Goal: Transaction & Acquisition: Purchase product/service

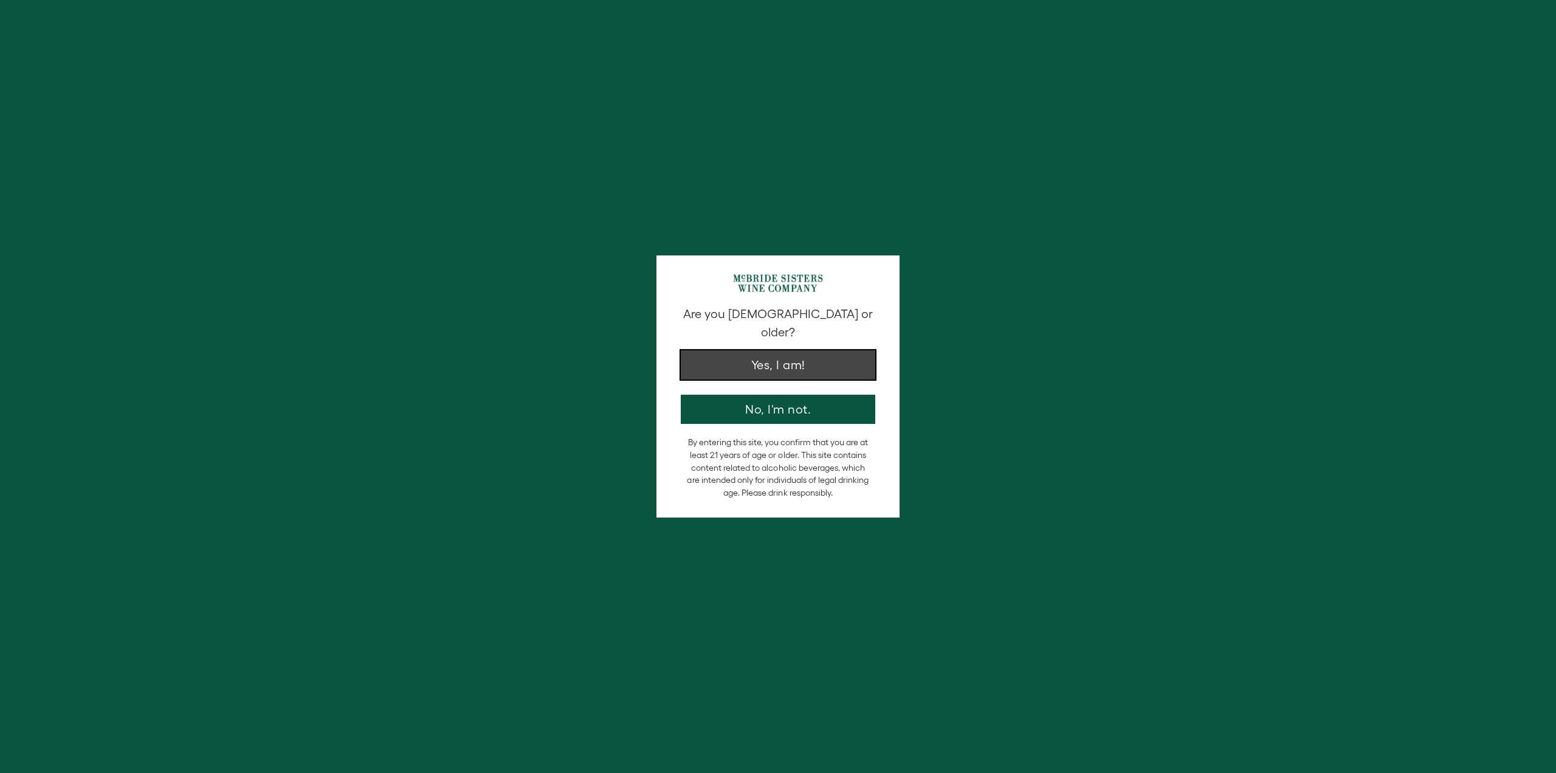
click at [786, 350] on button "Yes, I am!" at bounding box center [778, 364] width 195 height 29
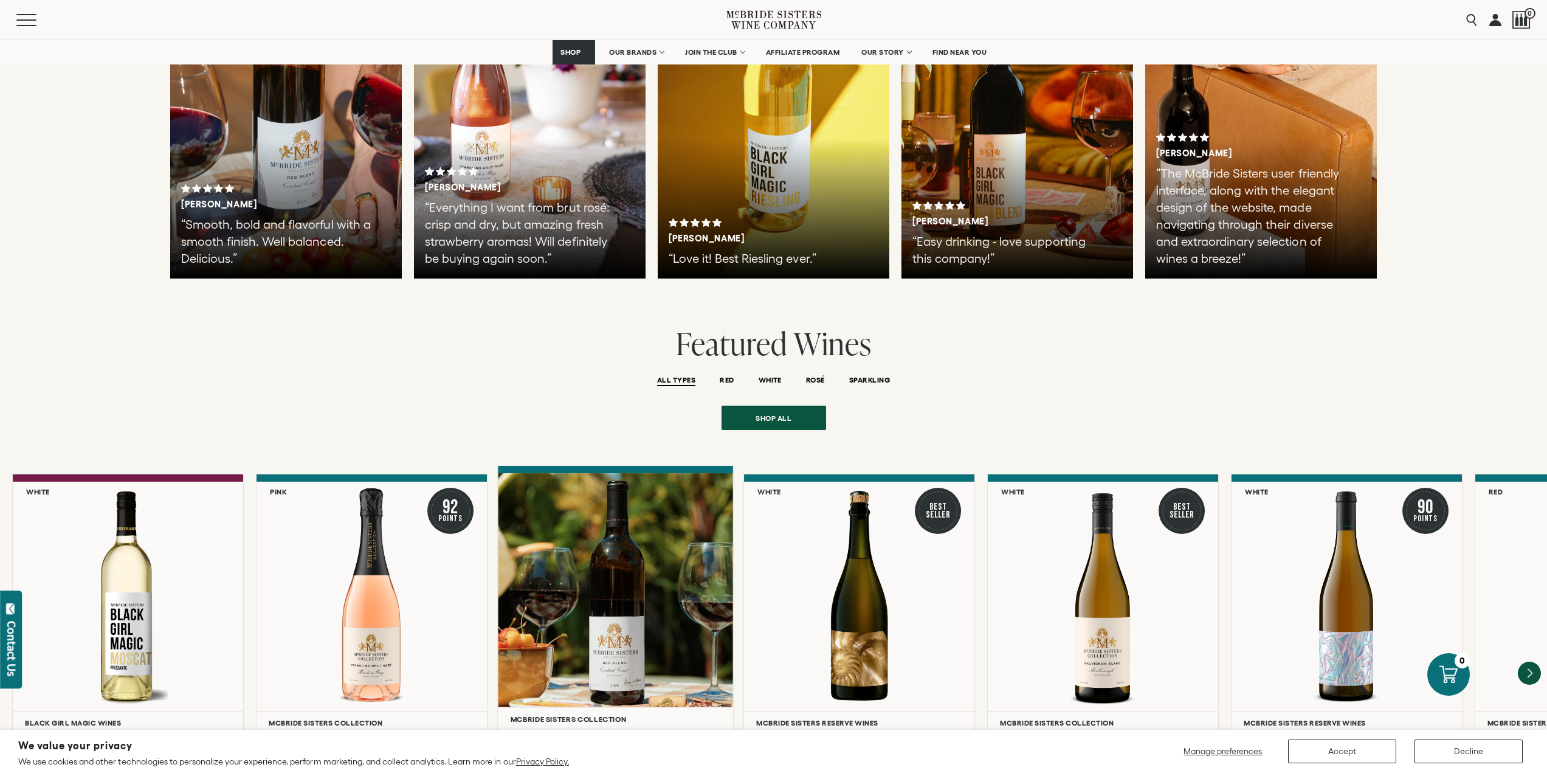
scroll to position [2493, 0]
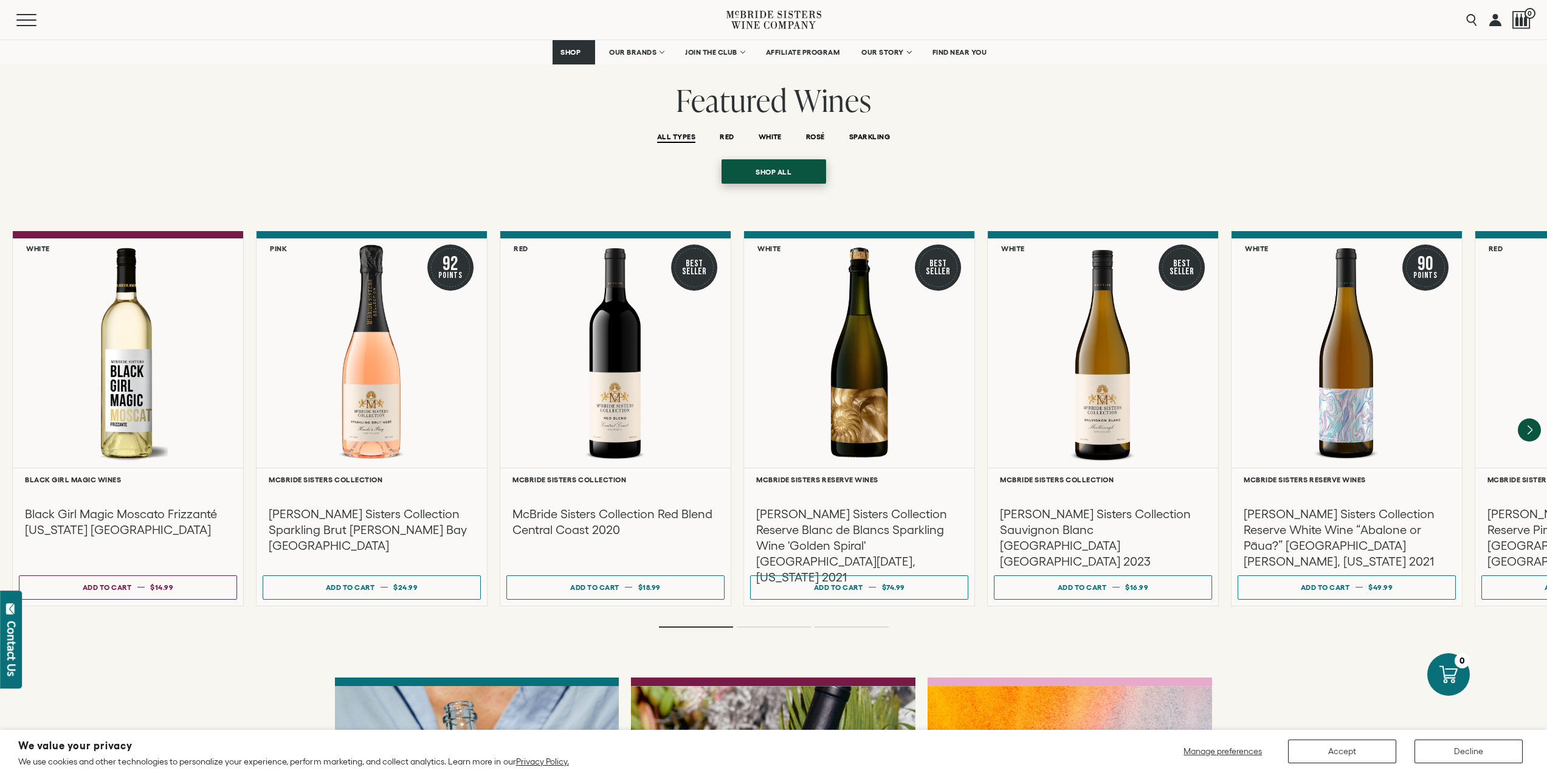
click at [762, 160] on span "Shop all" at bounding box center [773, 172] width 78 height 24
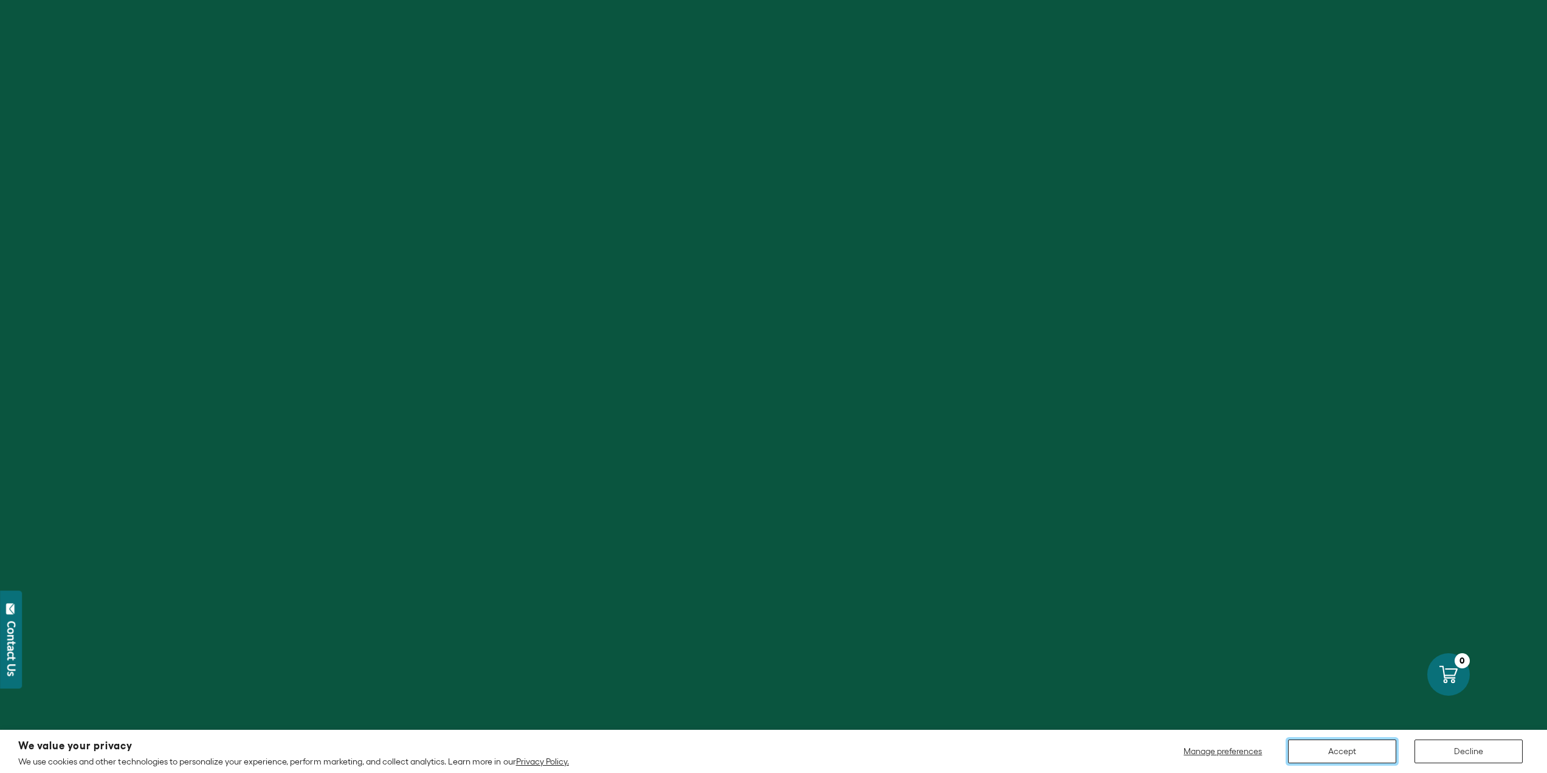
click at [1371, 747] on button "Accept" at bounding box center [1342, 751] width 108 height 24
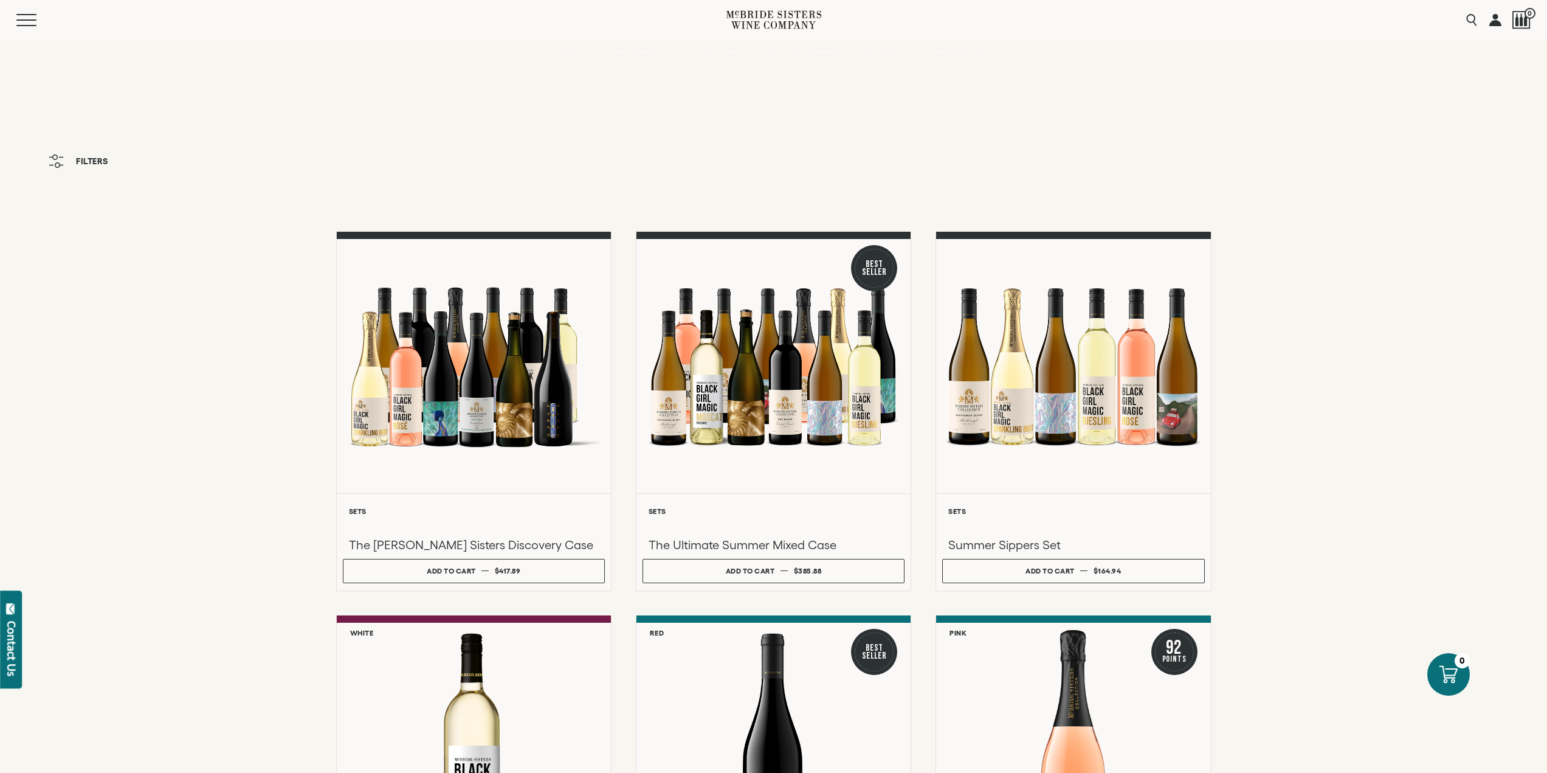
click at [87, 159] on span "Filters" at bounding box center [92, 161] width 32 height 9
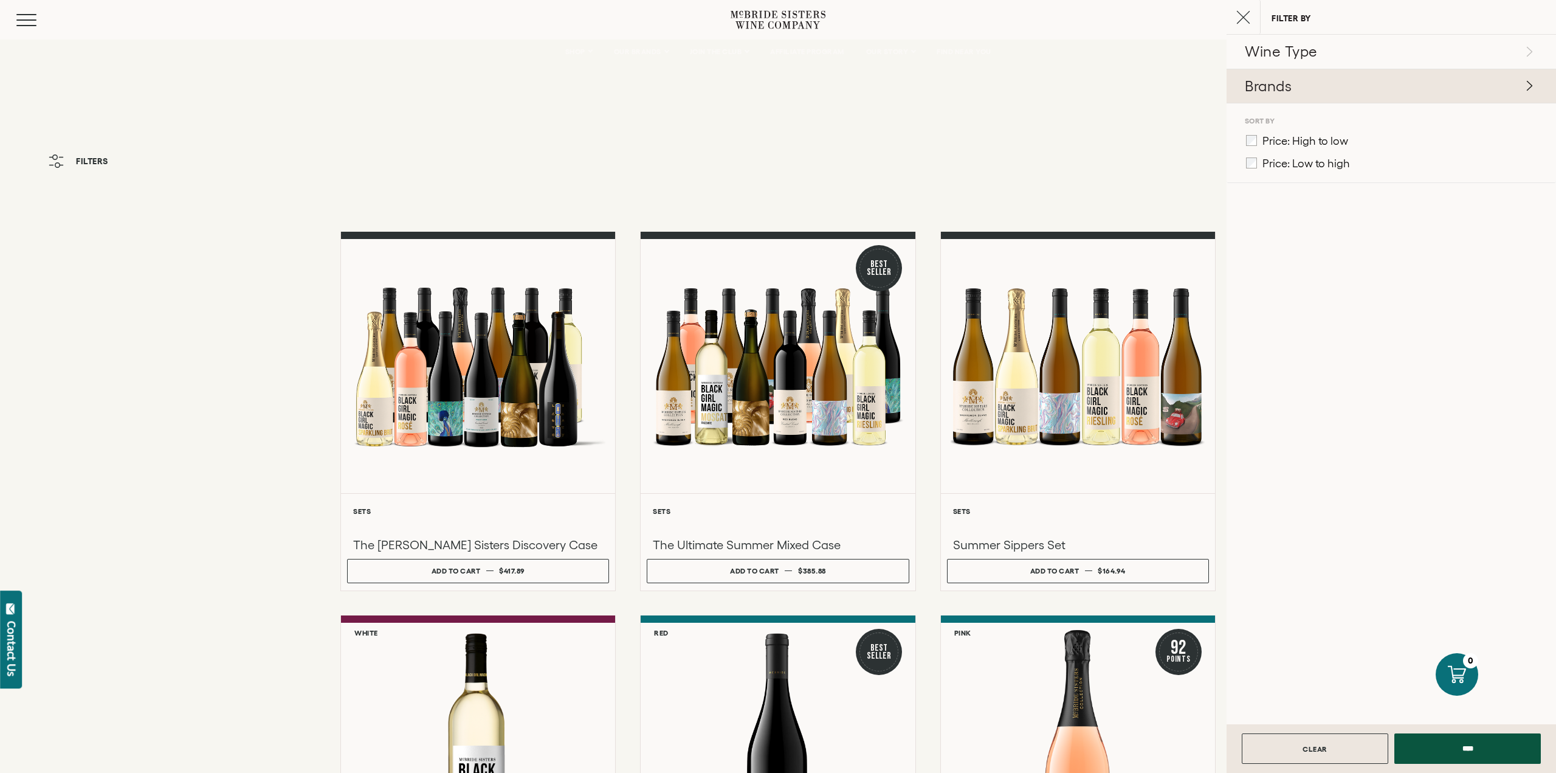
click at [1273, 69] on link "Brands" at bounding box center [1392, 86] width 330 height 34
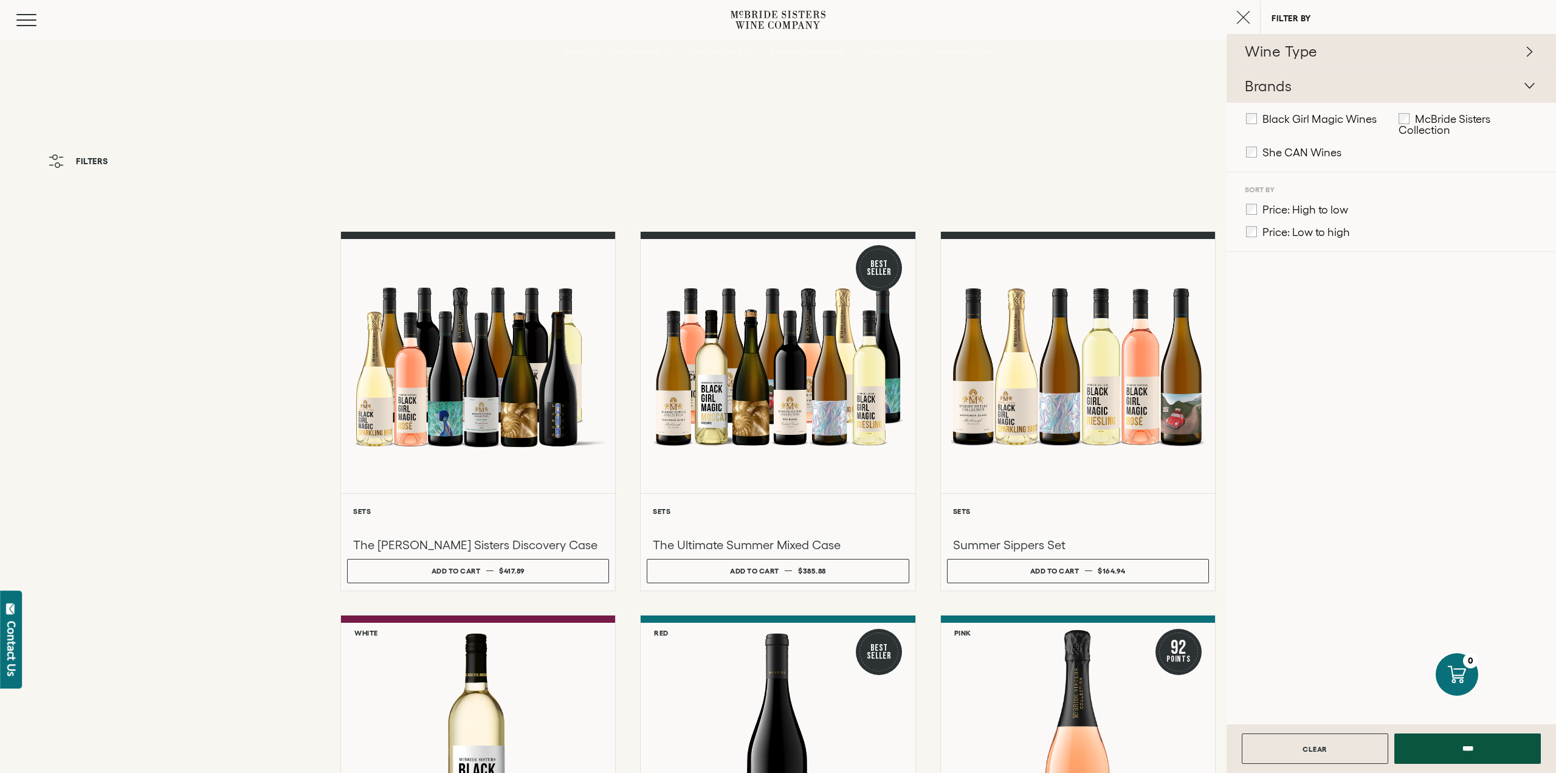
click at [1289, 61] on p "Wine Type" at bounding box center [1390, 51] width 290 height 21
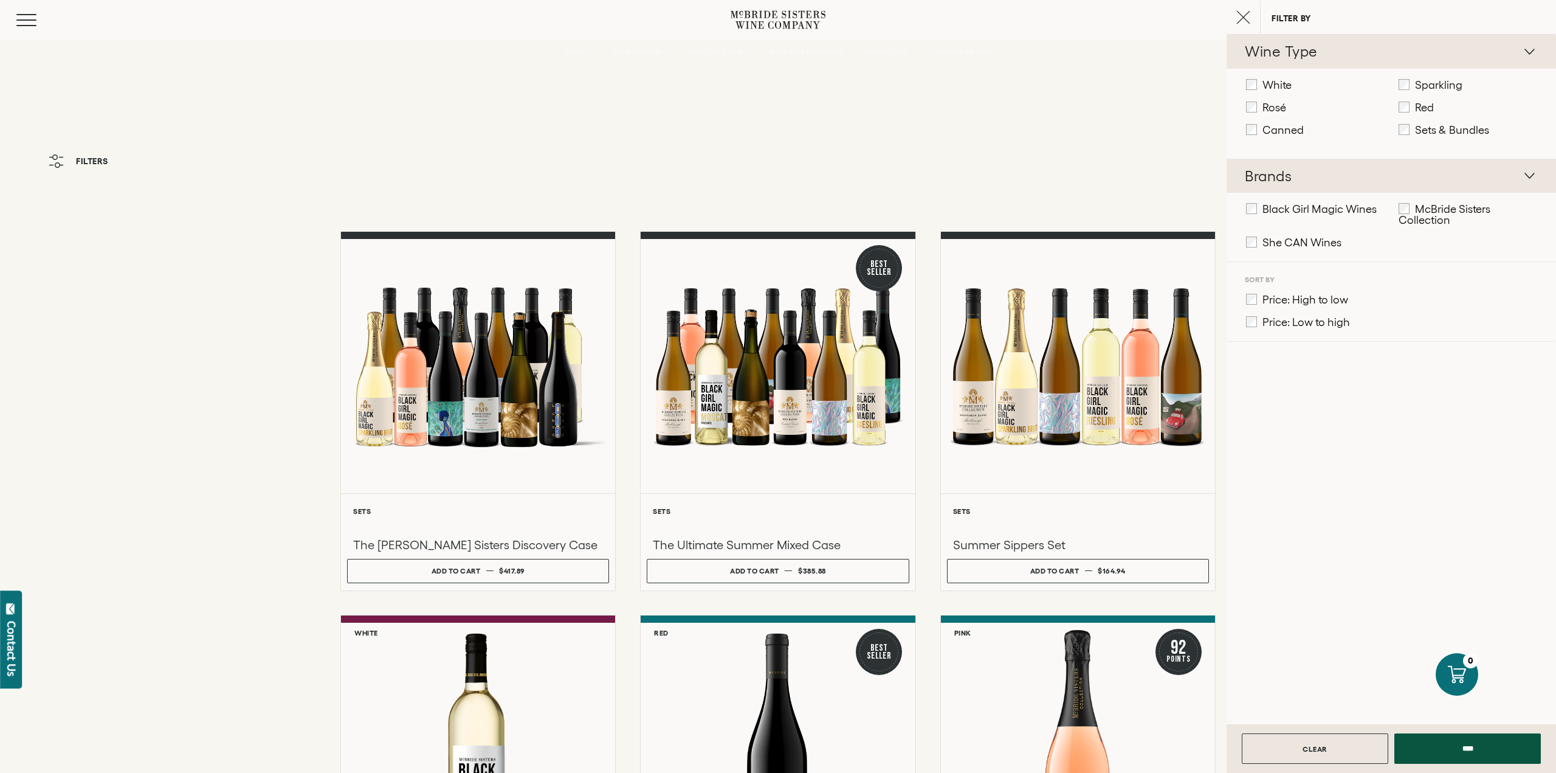
click at [1230, 33] on button "Close cart" at bounding box center [1244, 17] width 34 height 34
